Goal: Task Accomplishment & Management: Use online tool/utility

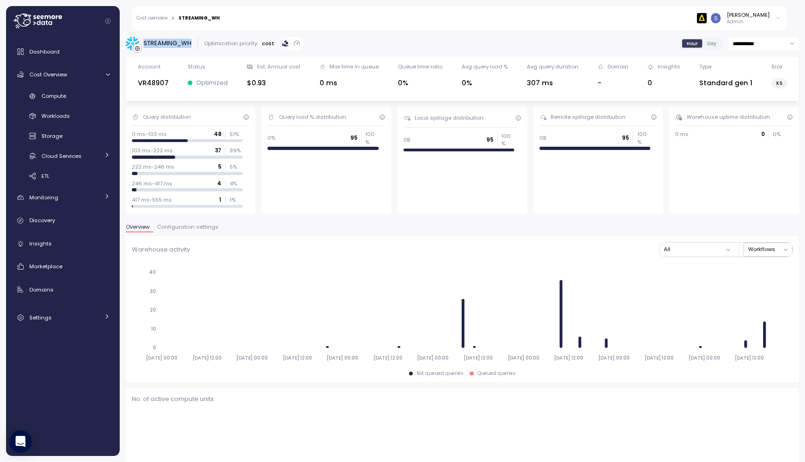
scroll to position [681, 0]
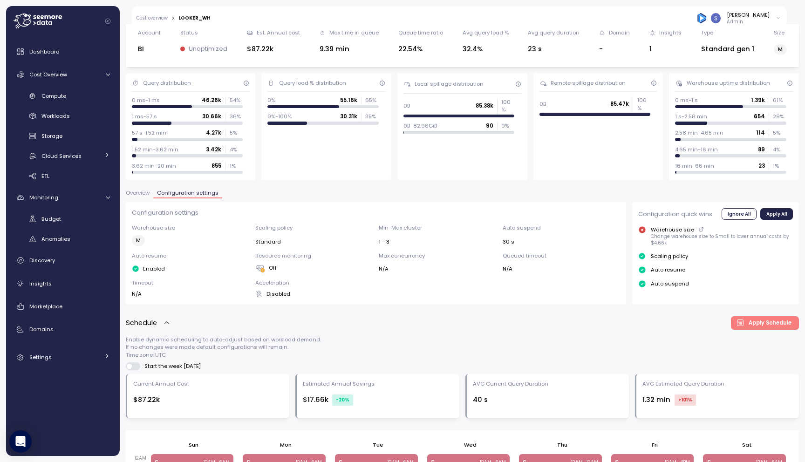
scroll to position [92, 0]
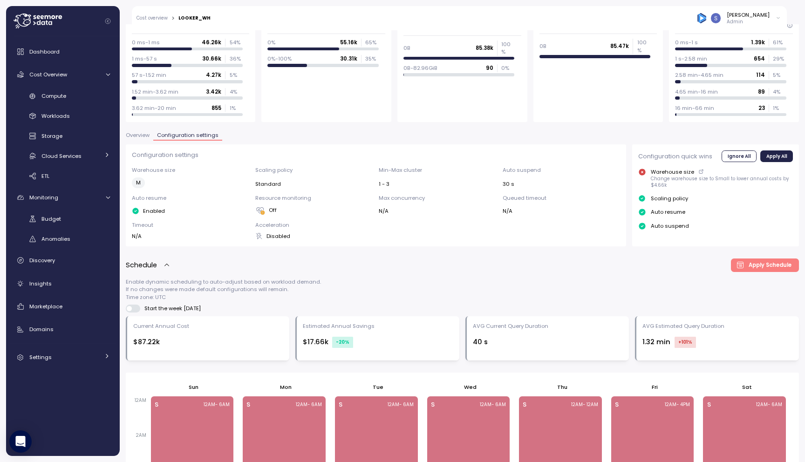
click at [139, 136] on span "Overview" at bounding box center [138, 135] width 24 height 5
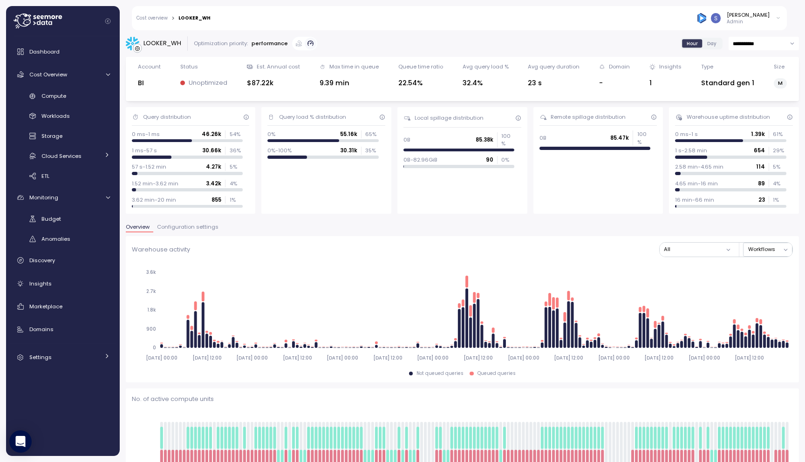
click at [208, 227] on span "Configuration settings" at bounding box center [187, 227] width 61 height 5
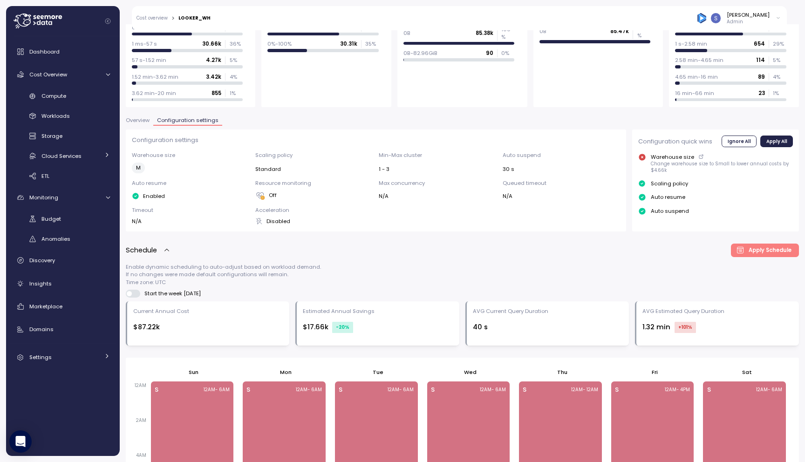
scroll to position [102, 0]
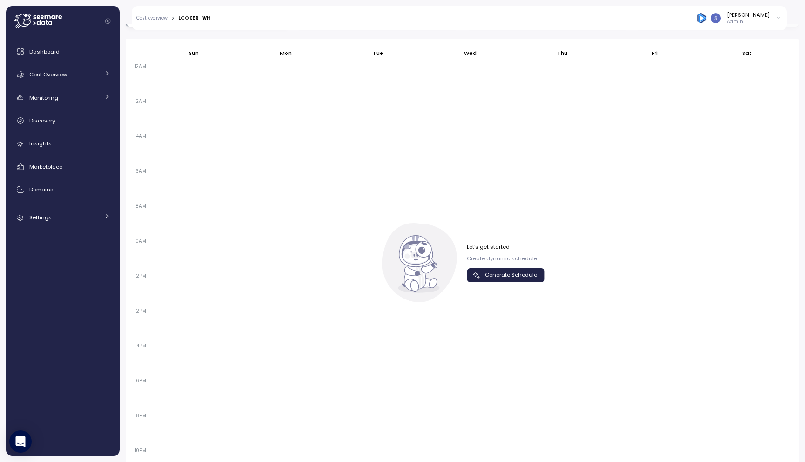
scroll to position [444, 0]
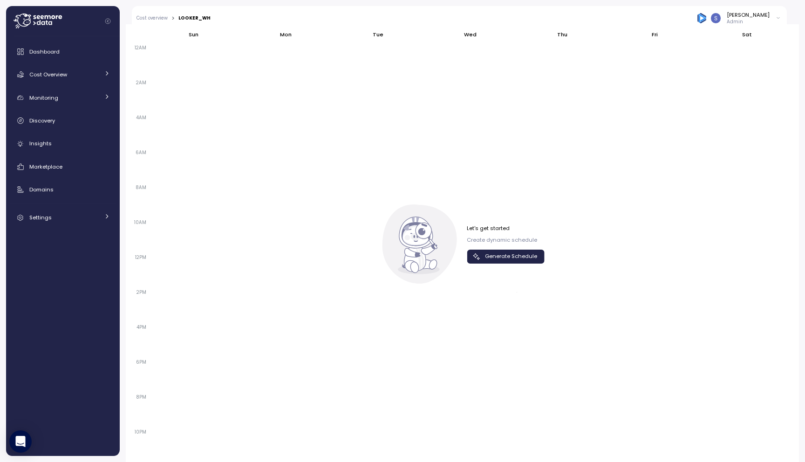
click at [500, 254] on span "Generate Schedule" at bounding box center [511, 256] width 52 height 13
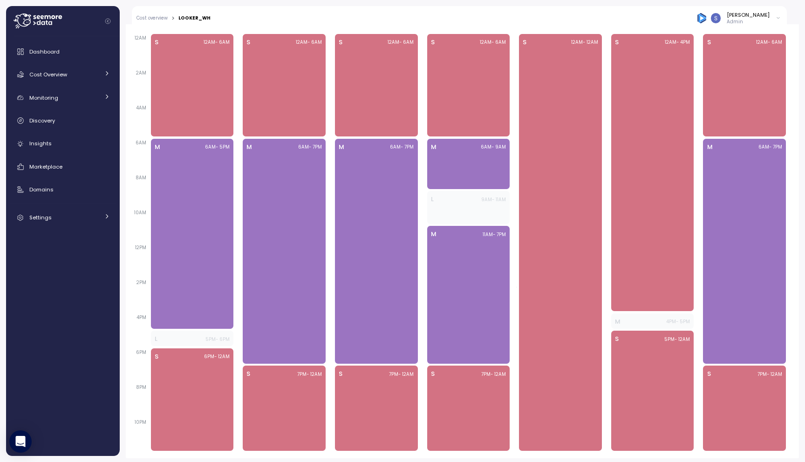
scroll to position [456, 0]
